Goal: Transaction & Acquisition: Subscribe to service/newsletter

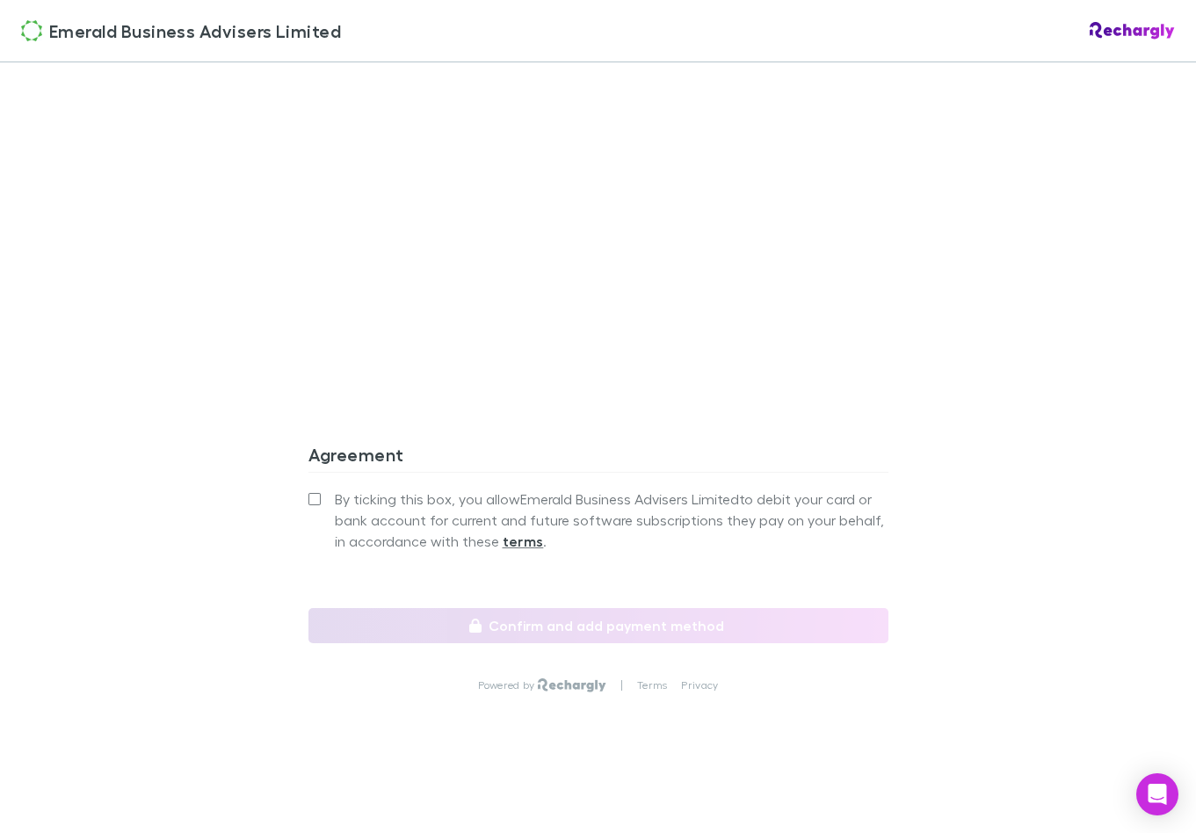
scroll to position [1423, 0]
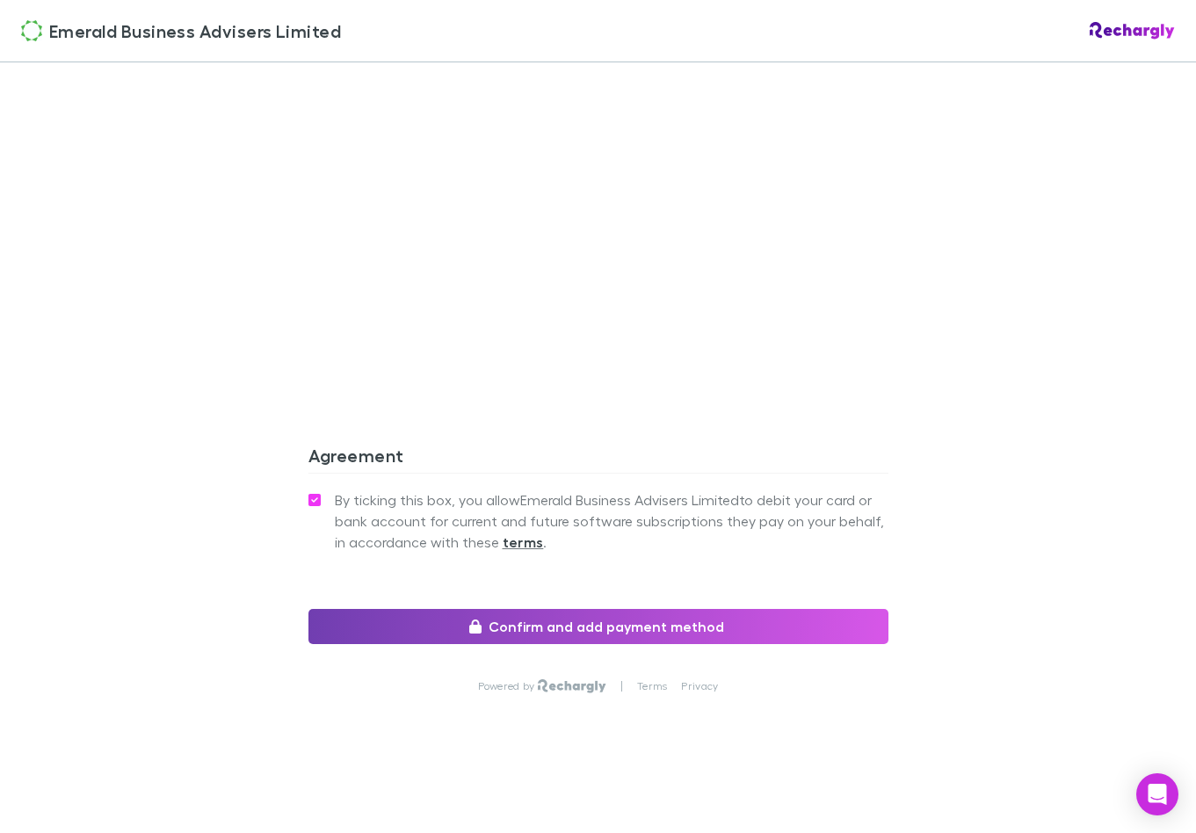
click at [437, 635] on button "Confirm and add payment method" at bounding box center [598, 626] width 580 height 35
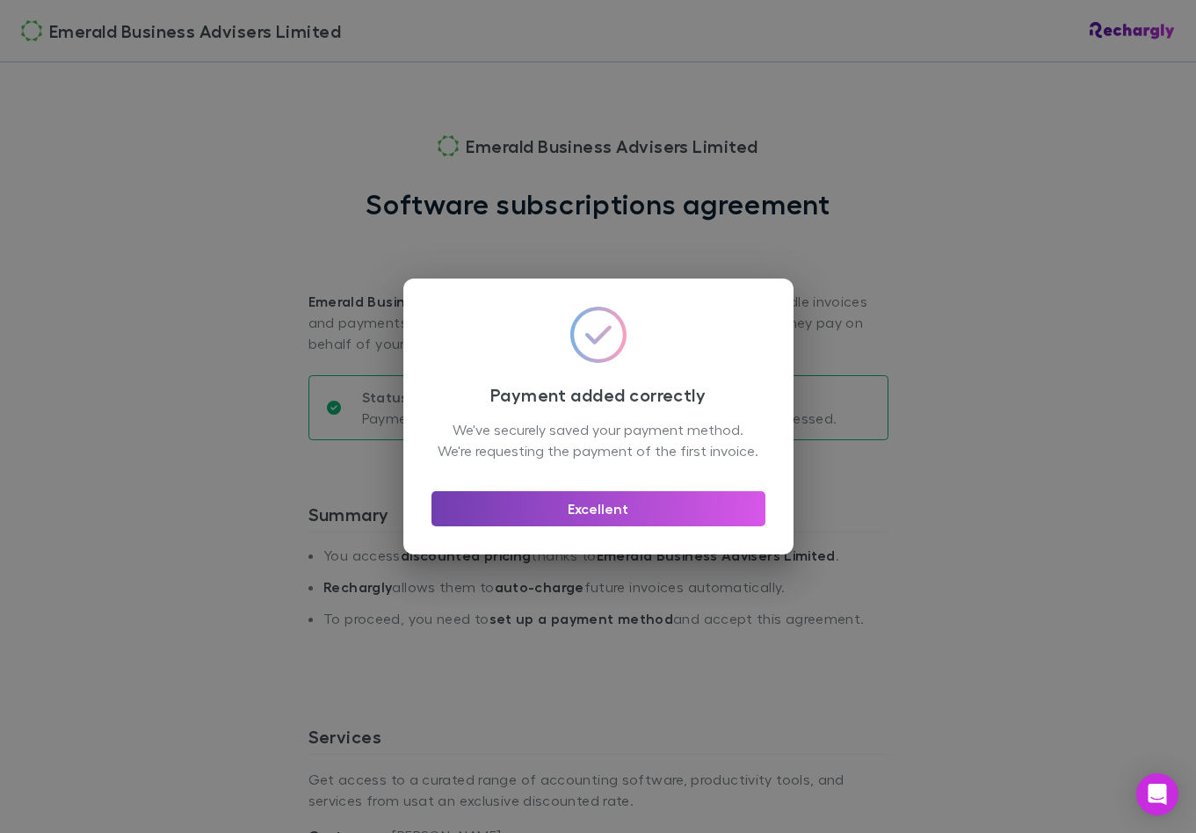
click at [552, 524] on button "Excellent" at bounding box center [598, 508] width 334 height 35
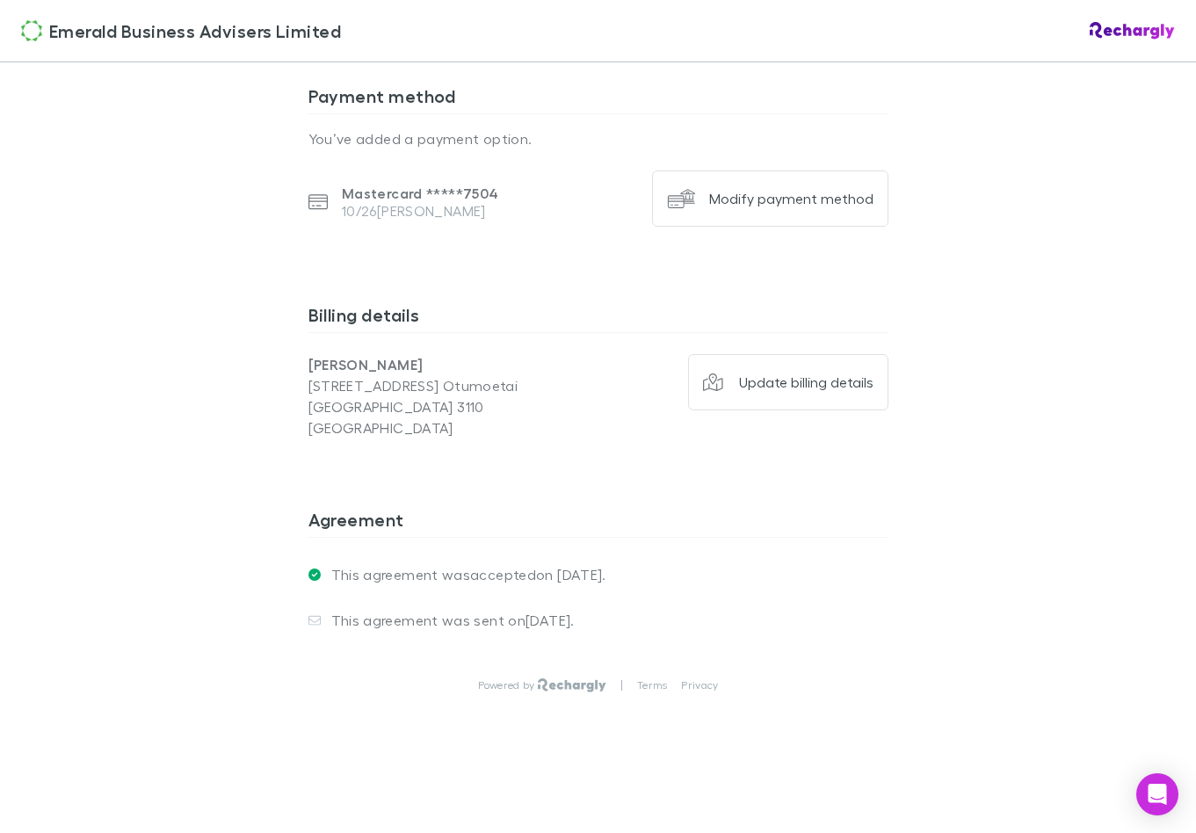
scroll to position [1152, 0]
